Goal: Task Accomplishment & Management: Complete application form

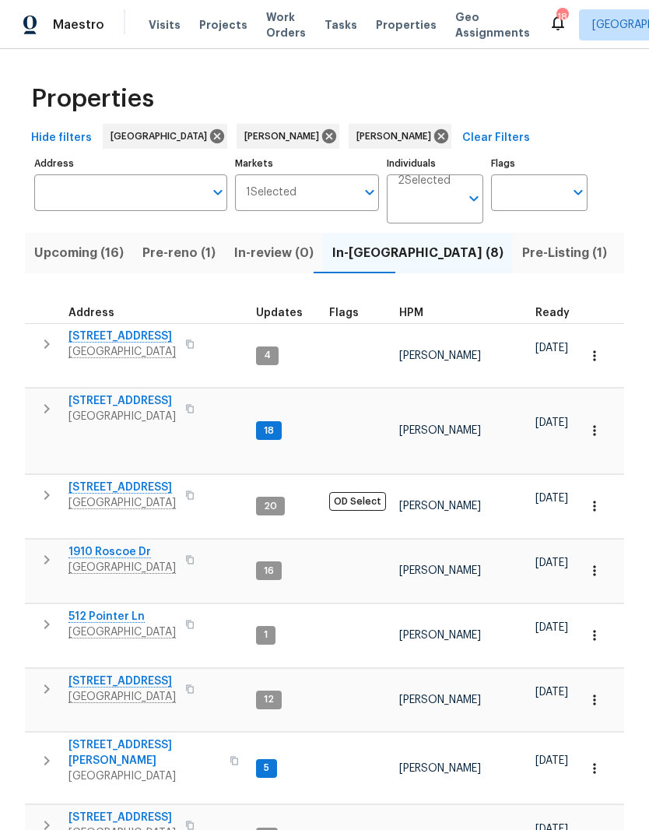
scroll to position [12, 0]
click at [164, 674] on span "4039 Caney Creek Ln" at bounding box center [122, 682] width 107 height 16
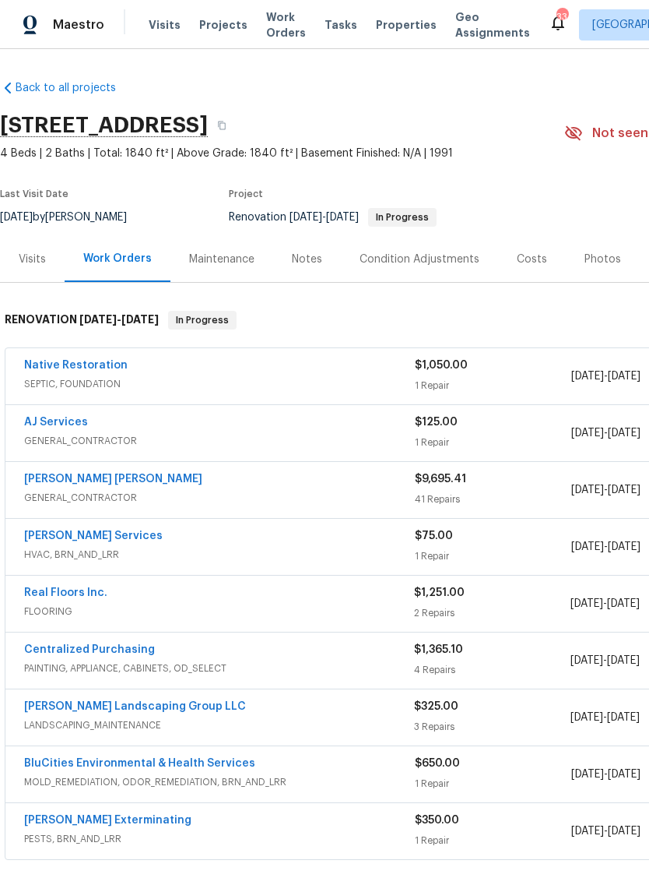
click at [131, 479] on link "Fernando Ruiz Hernandez" at bounding box center [113, 478] width 178 height 11
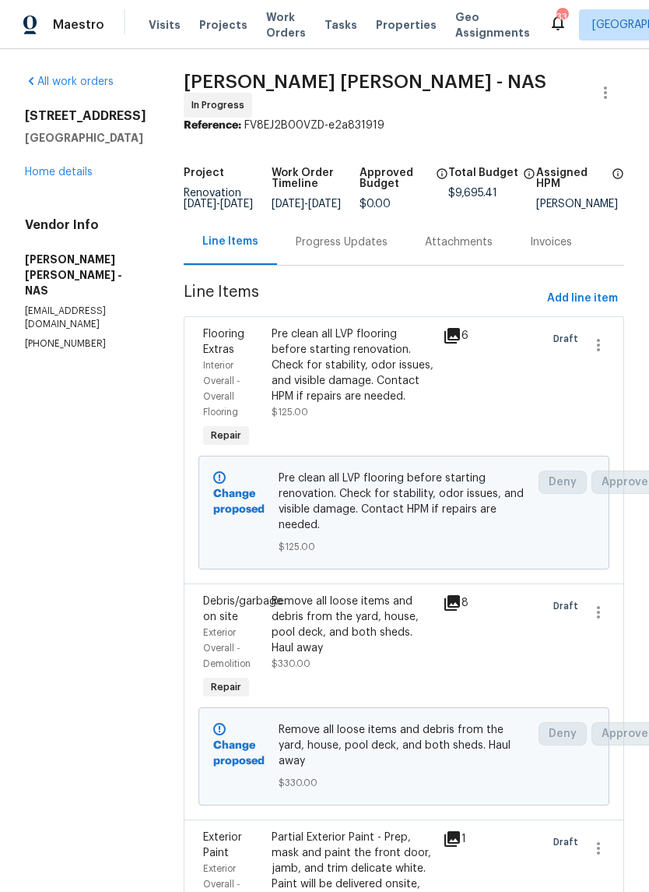
click at [593, 302] on span "Add line item" at bounding box center [582, 298] width 71 height 19
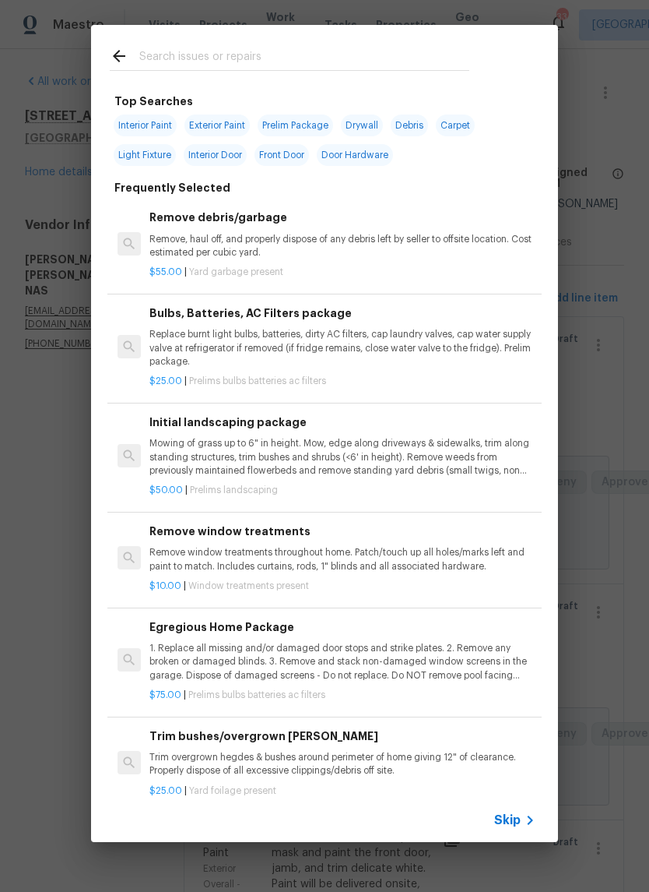
click at [239, 44] on div at bounding box center [289, 56] width 397 height 62
click at [239, 54] on input "text" at bounding box center [304, 58] width 330 height 23
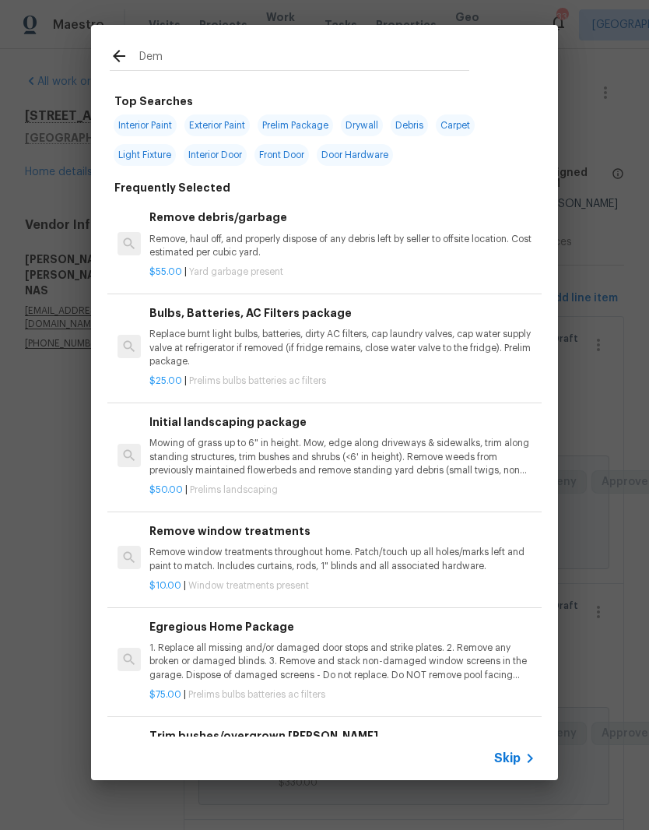
type input "Demo"
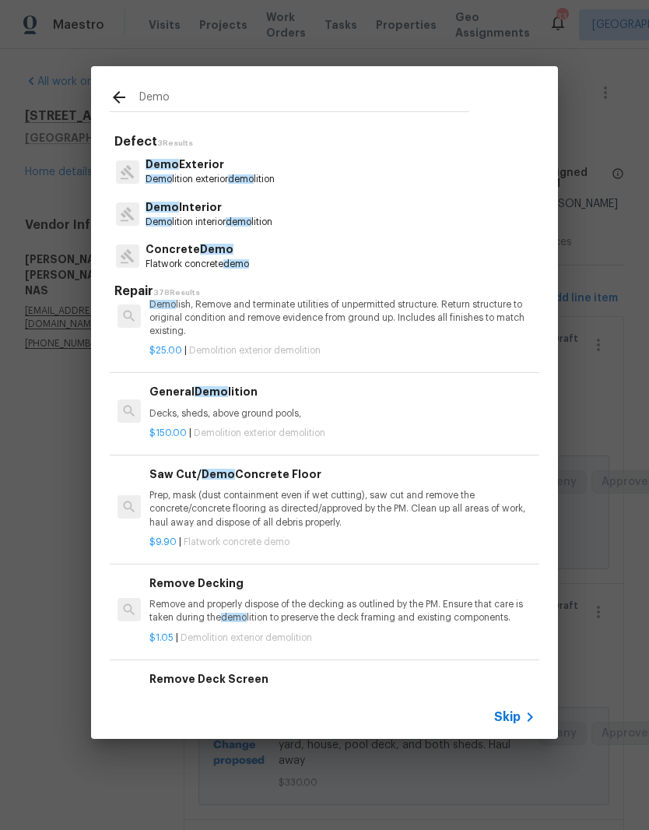
scroll to position [135, 0]
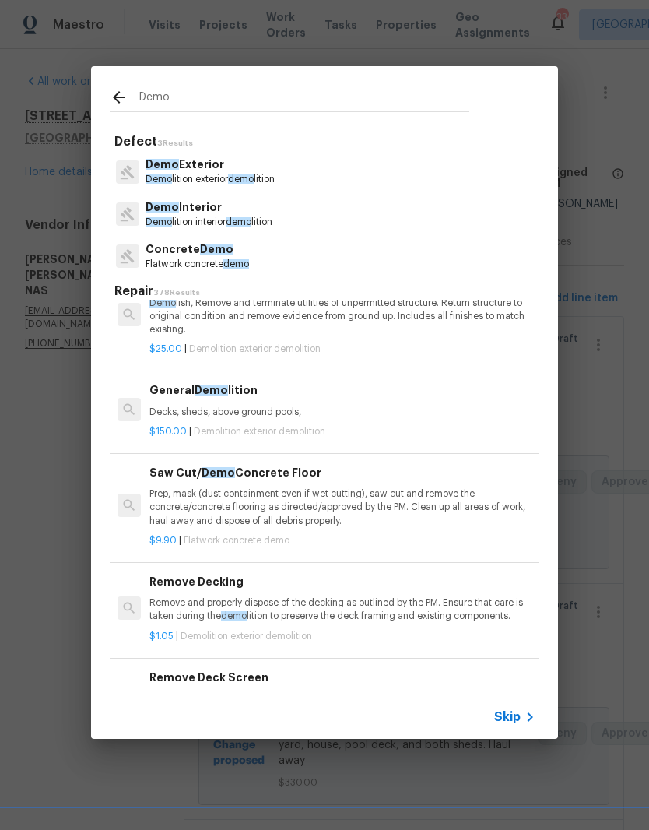
click at [206, 172] on p "Demo Exterior" at bounding box center [210, 165] width 129 height 16
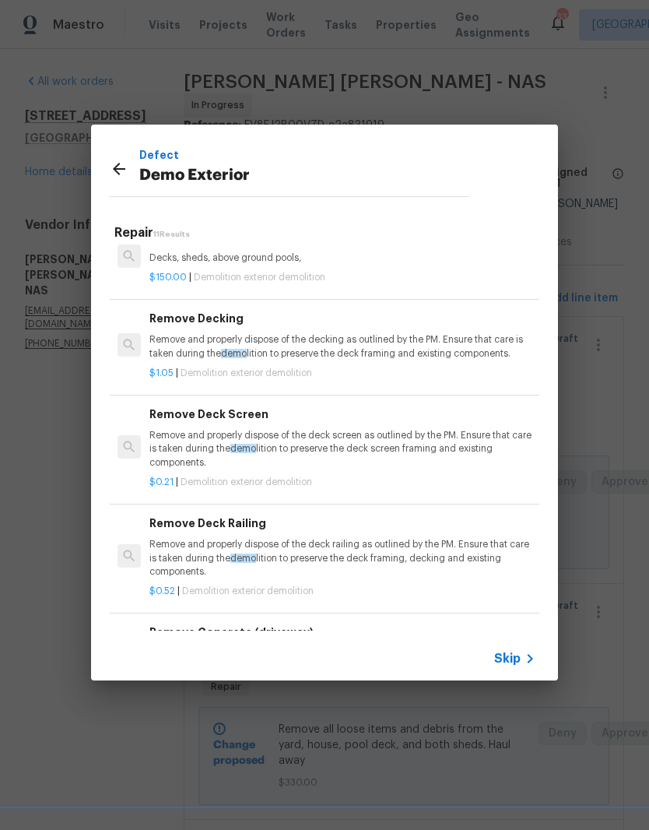
click at [283, 258] on p "Decks, sheds, above ground pools," at bounding box center [343, 258] width 386 height 13
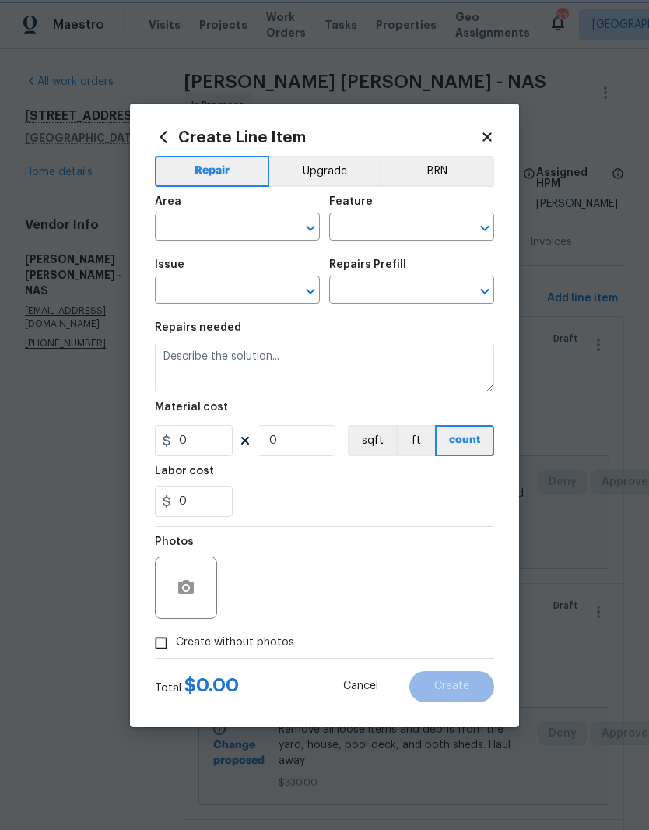
type input "Demolition"
type input "Demo Exterior"
type input "General Demolition $150.00"
type textarea "Decks, sheds, above ground pools,"
type input "150"
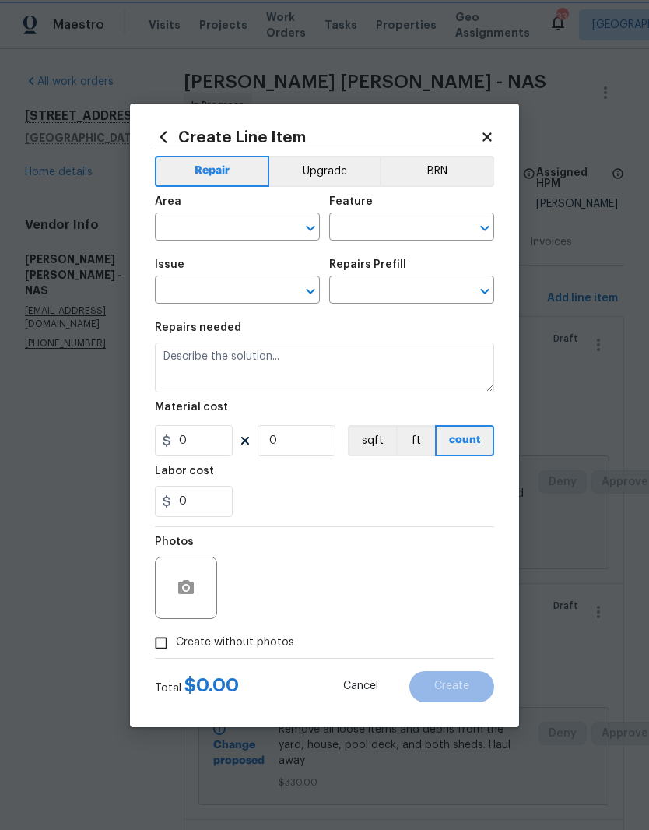
type input "1"
click at [223, 439] on input "150" at bounding box center [194, 440] width 78 height 31
click at [281, 218] on div at bounding box center [300, 228] width 40 height 22
type input "800"
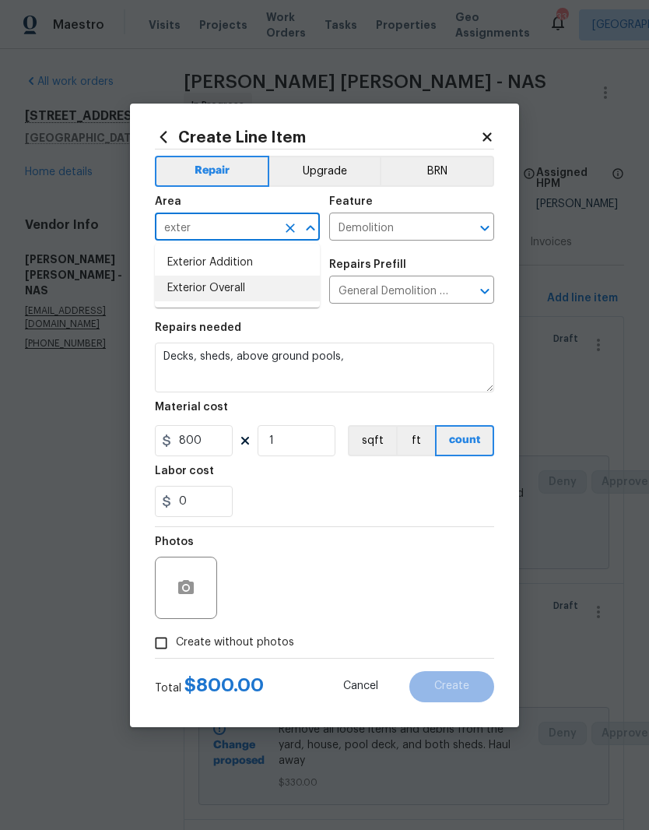
click at [245, 293] on li "Exterior Overall" at bounding box center [237, 289] width 165 height 26
type input "Exterior Overall"
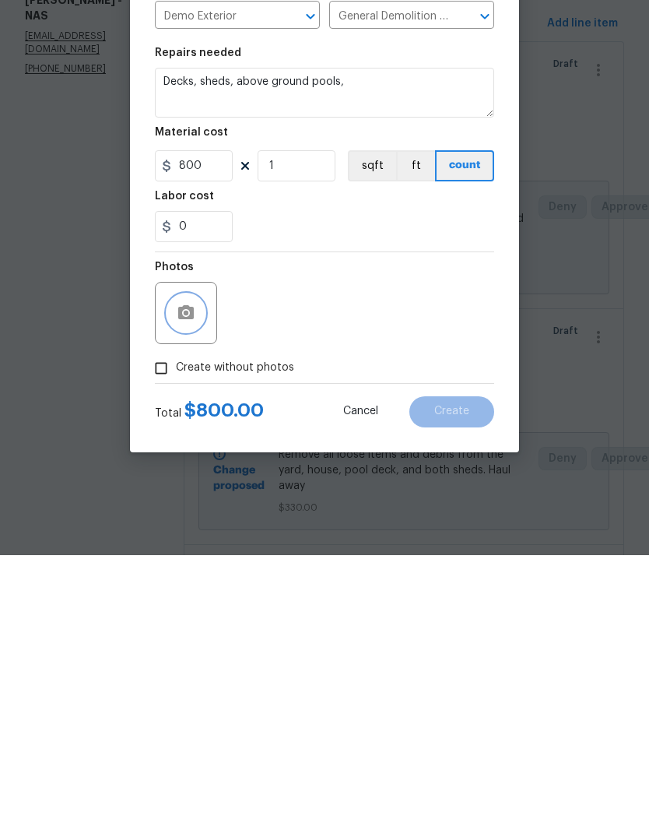
click at [192, 580] on icon "button" at bounding box center [186, 587] width 16 height 14
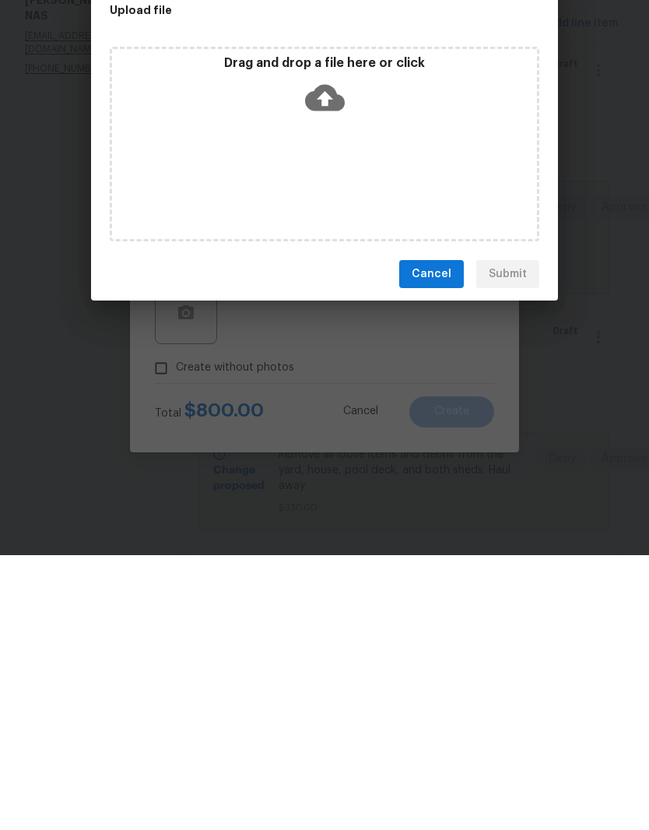
scroll to position [64, 0]
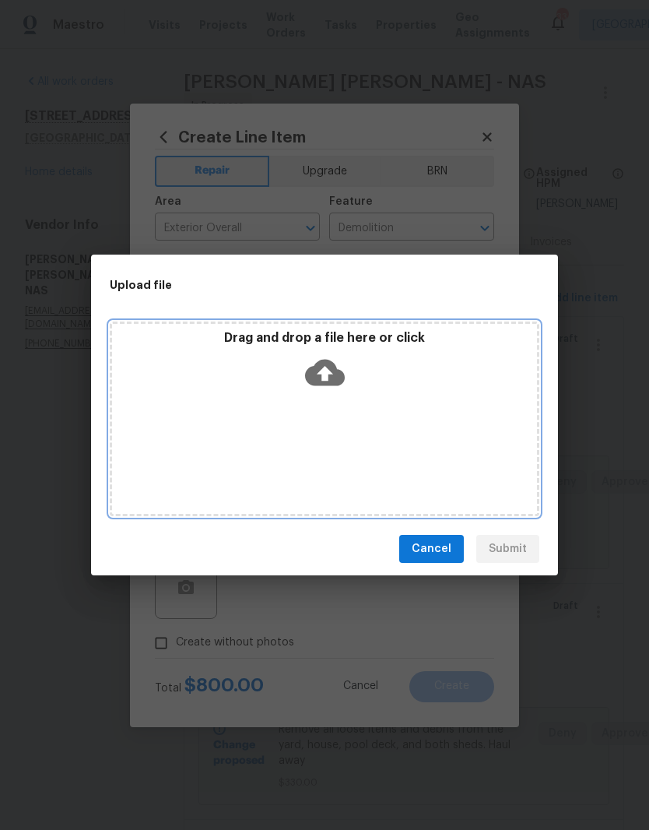
click at [411, 406] on div "Drag and drop a file here or click" at bounding box center [325, 419] width 430 height 195
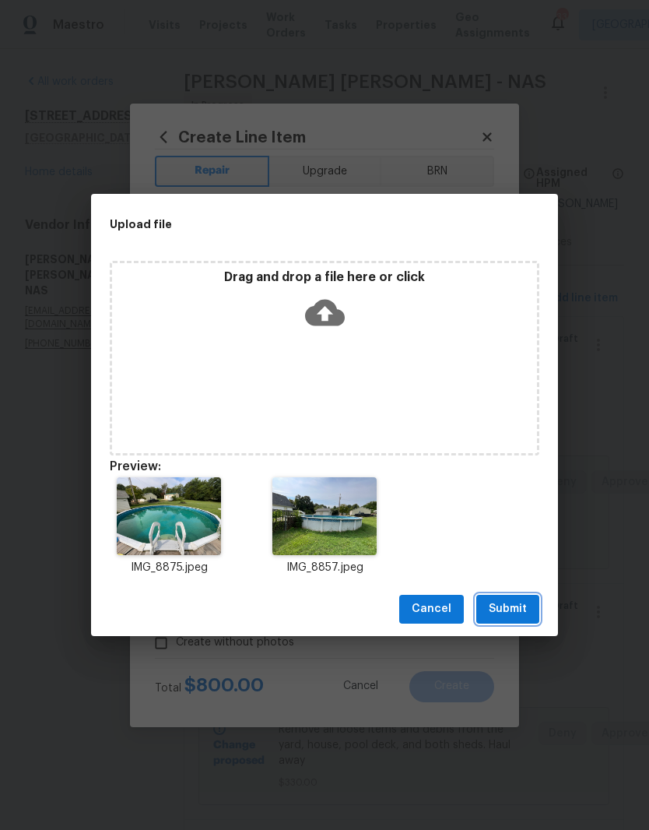
click at [514, 609] on span "Submit" at bounding box center [508, 609] width 38 height 19
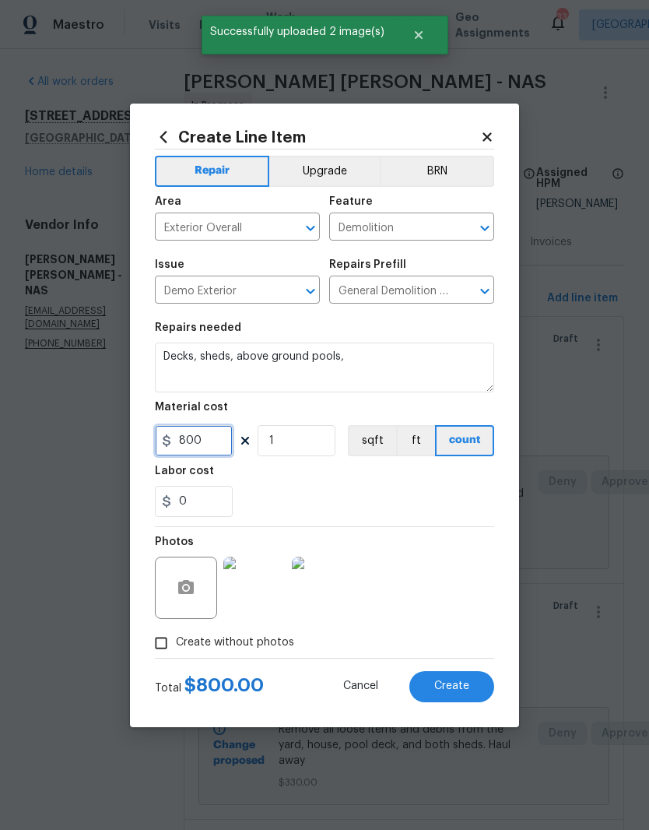
click at [220, 443] on input "800" at bounding box center [194, 440] width 78 height 31
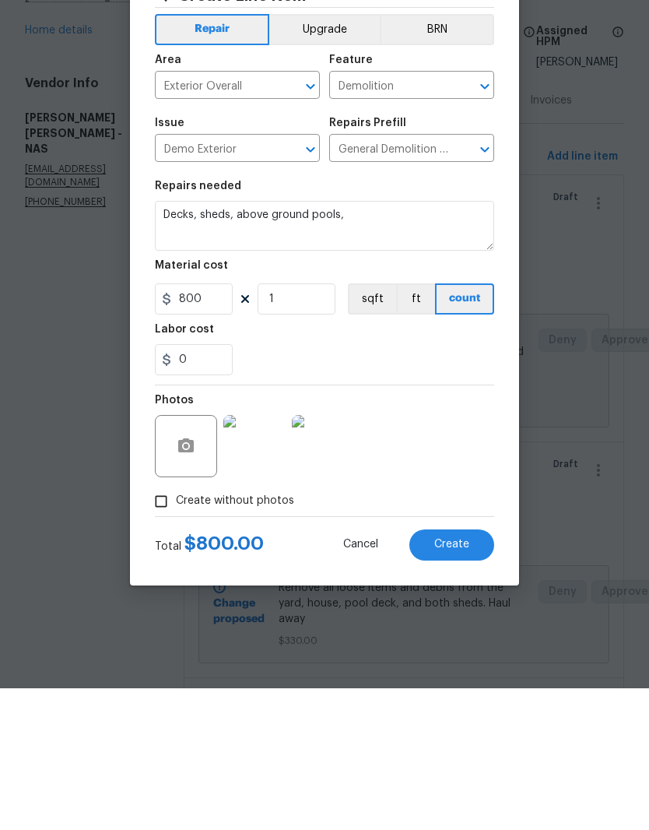
click at [406, 343] on textarea "Decks, sheds, above ground pools," at bounding box center [325, 368] width 340 height 50
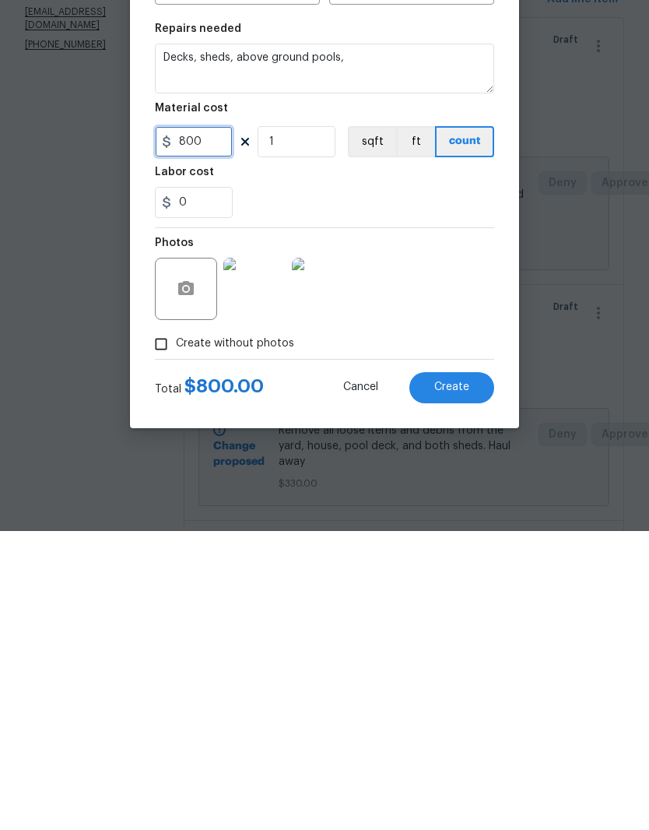
click at [216, 425] on input "800" at bounding box center [194, 440] width 78 height 31
type input "900"
click at [438, 527] on div "Photos" at bounding box center [325, 577] width 340 height 101
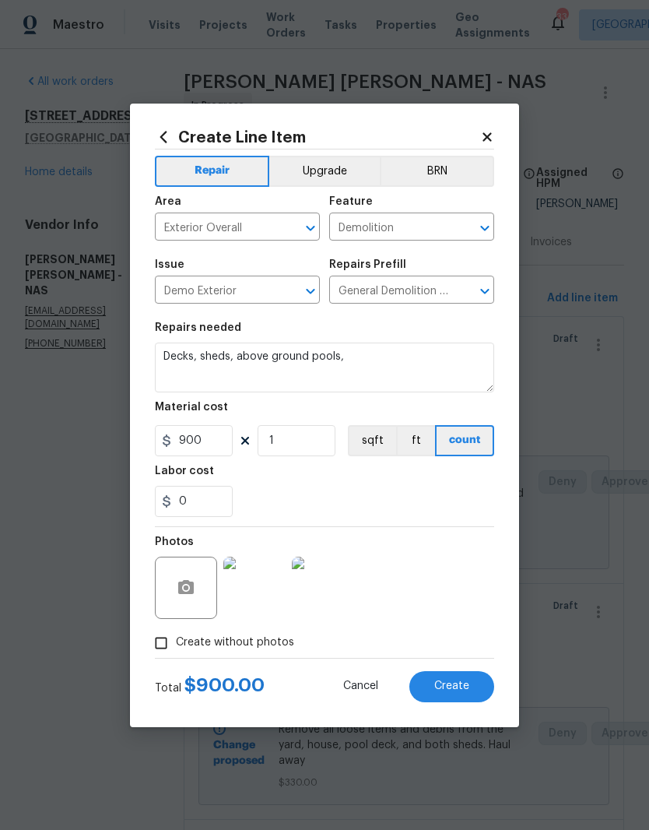
click at [456, 681] on button "Create" at bounding box center [452, 686] width 85 height 31
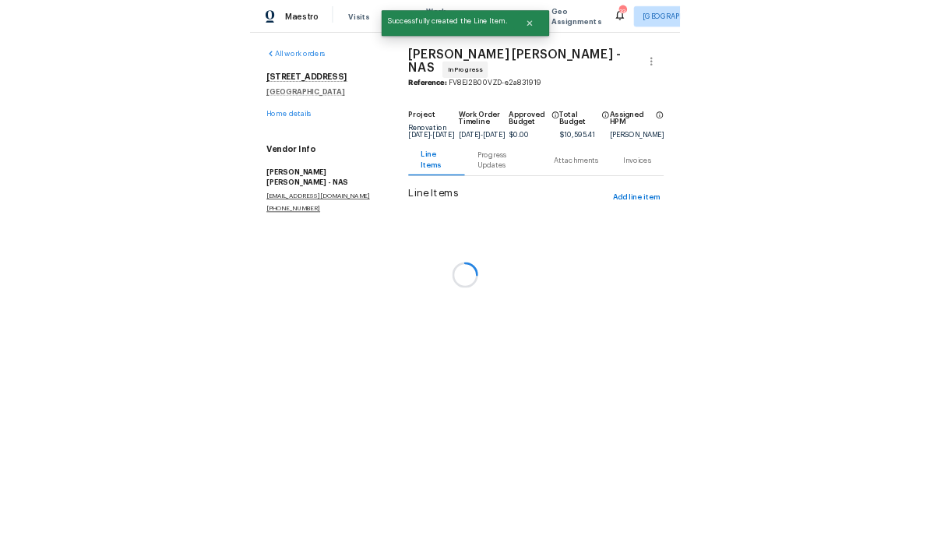
scroll to position [0, 0]
